Goal: Task Accomplishment & Management: Use online tool/utility

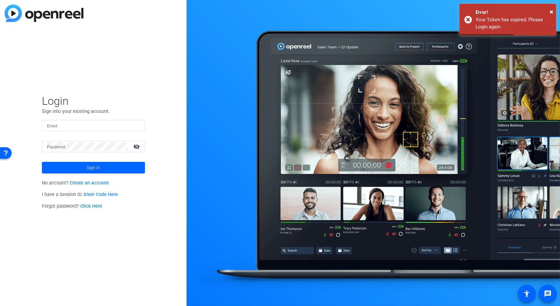
click at [93, 128] on input "Email" at bounding box center [93, 126] width 93 height 8
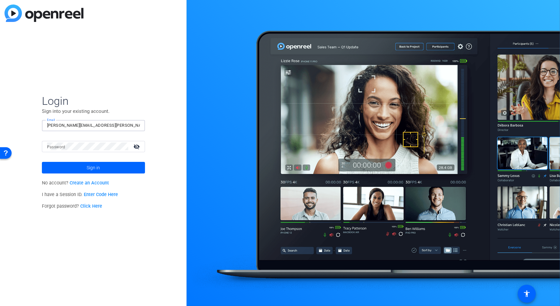
type input "[PERSON_NAME][EMAIL_ADDRESS][PERSON_NAME][DOMAIN_NAME]"
click at [42, 162] on button "Sign in" at bounding box center [93, 168] width 103 height 12
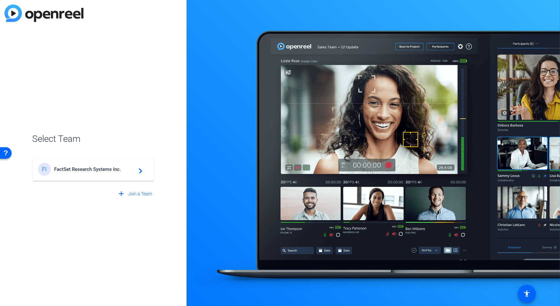
click at [103, 172] on div "FI FactSet Research Systems Inc. navigate_next" at bounding box center [93, 169] width 111 height 13
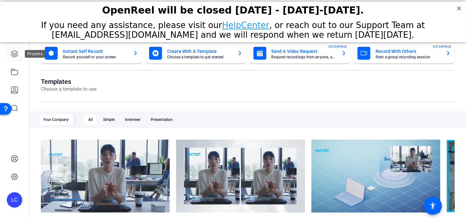
click at [16, 53] on icon at bounding box center [15, 54] width 8 height 8
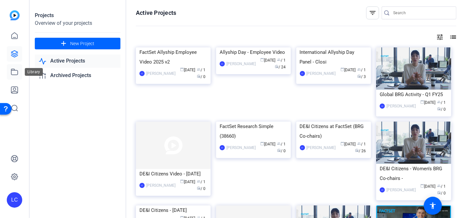
click at [15, 68] on icon at bounding box center [15, 72] width 8 height 8
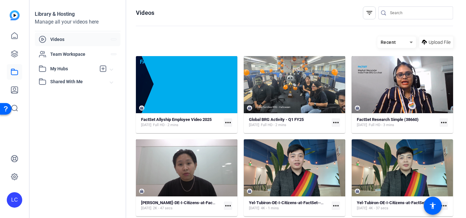
click at [68, 36] on span "Videos" at bounding box center [80, 39] width 61 height 6
click at [211, 122] on div "FactSet Allyship Employee Video 2025" at bounding box center [176, 119] width 71 height 5
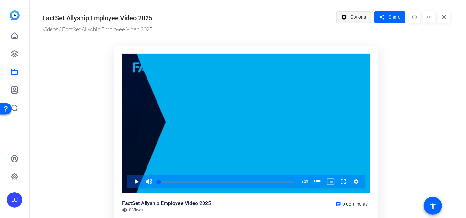
click at [363, 18] on span "Options" at bounding box center [358, 17] width 15 height 12
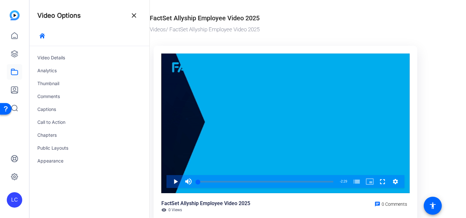
click at [432, 47] on or-hosting-video-details "FactSet Allyship Employee Video 2025 Videos / FactSet Allyship Employee Video 2…" at bounding box center [306, 136] width 313 height 272
click at [136, 15] on mat-icon "close" at bounding box center [134, 16] width 8 height 8
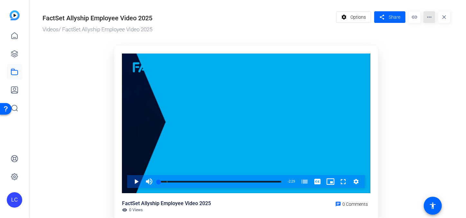
click at [431, 16] on mat-icon "more_horiz" at bounding box center [430, 17] width 12 height 12
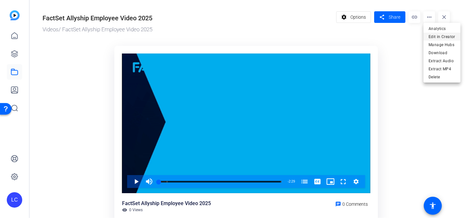
click at [430, 34] on span "Edit in Creator" at bounding box center [442, 37] width 27 height 8
